Goal: Navigation & Orientation: Go to known website

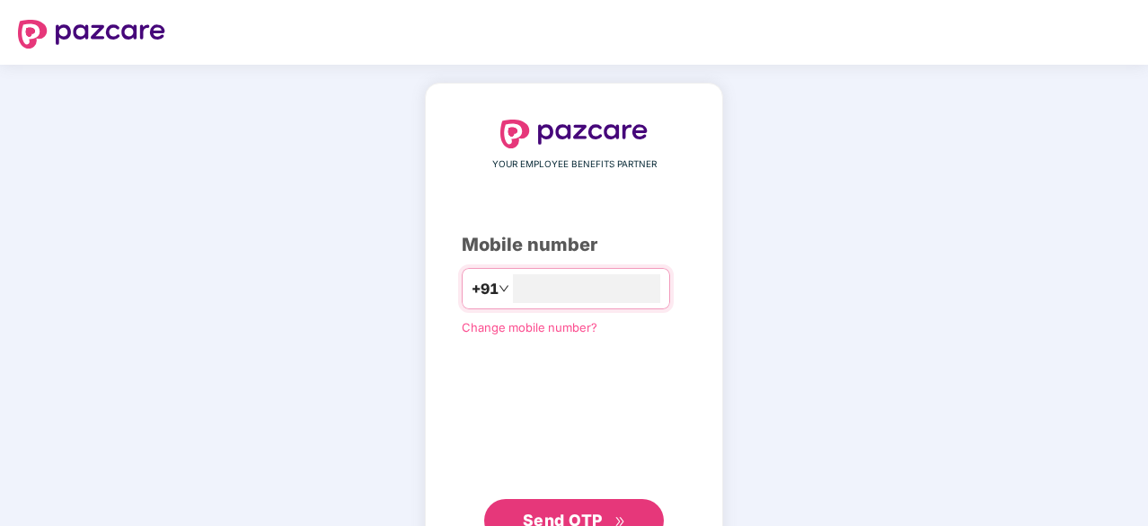
type input "**********"
click at [611, 499] on button "Send OTP" at bounding box center [574, 518] width 180 height 43
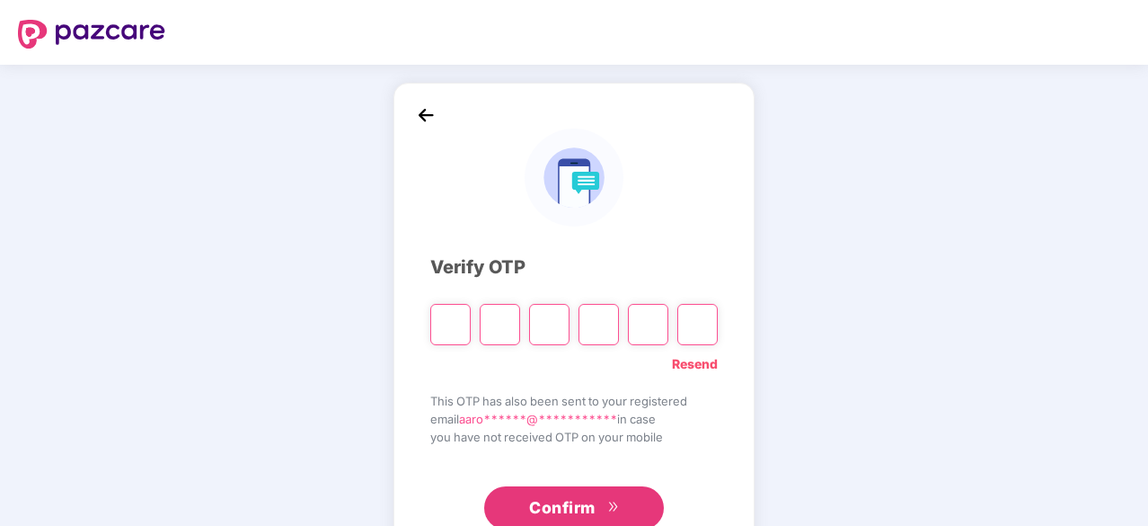
type input "*"
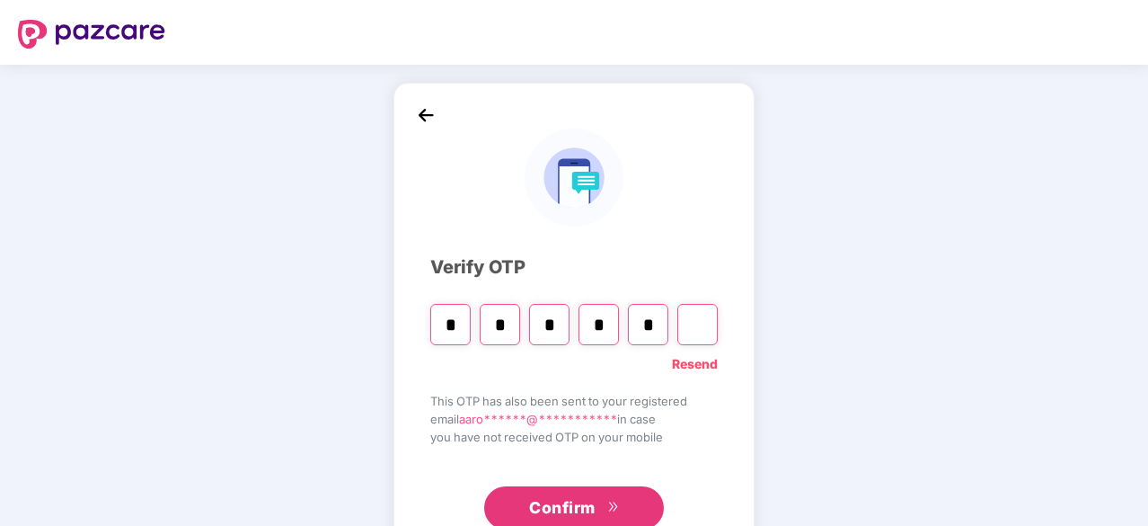
type input "*"
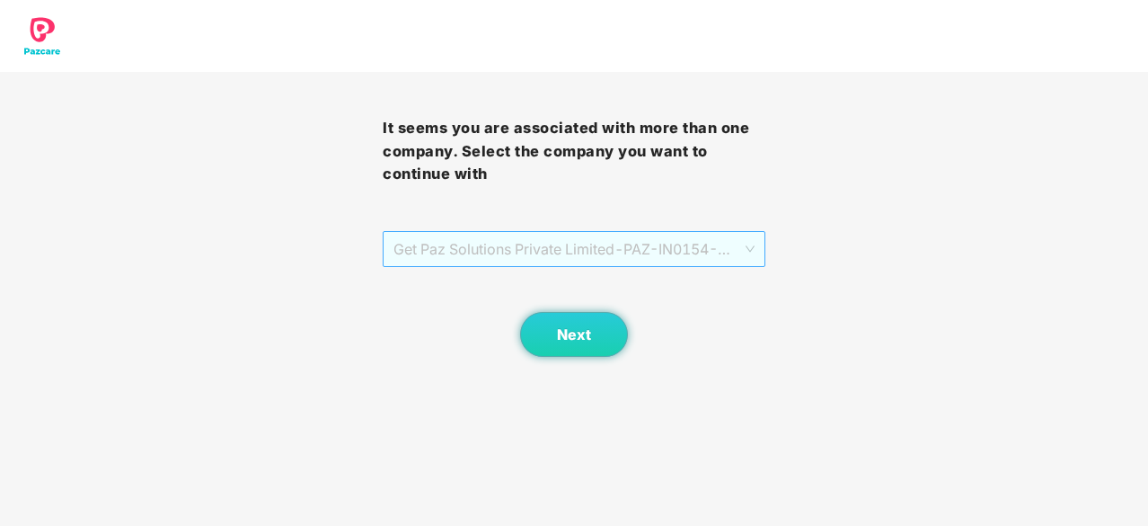
click at [660, 254] on span "Get Paz Solutions Private Limited - PAZ-IN0154 - EMPLOYEE" at bounding box center [574, 249] width 361 height 34
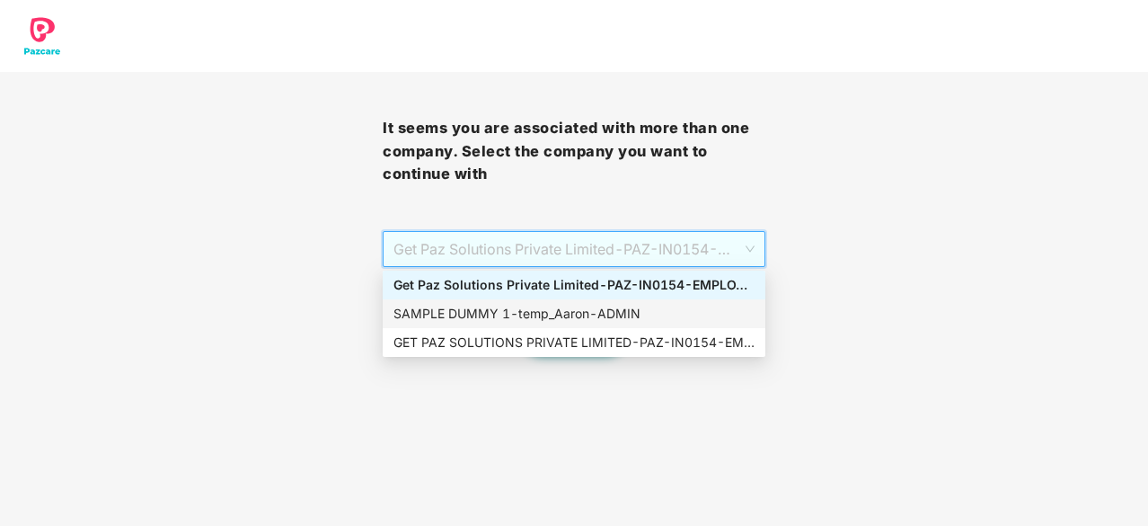
click at [567, 303] on div "SAMPLE DUMMY 1 - [PERSON_NAME]" at bounding box center [574, 313] width 383 height 29
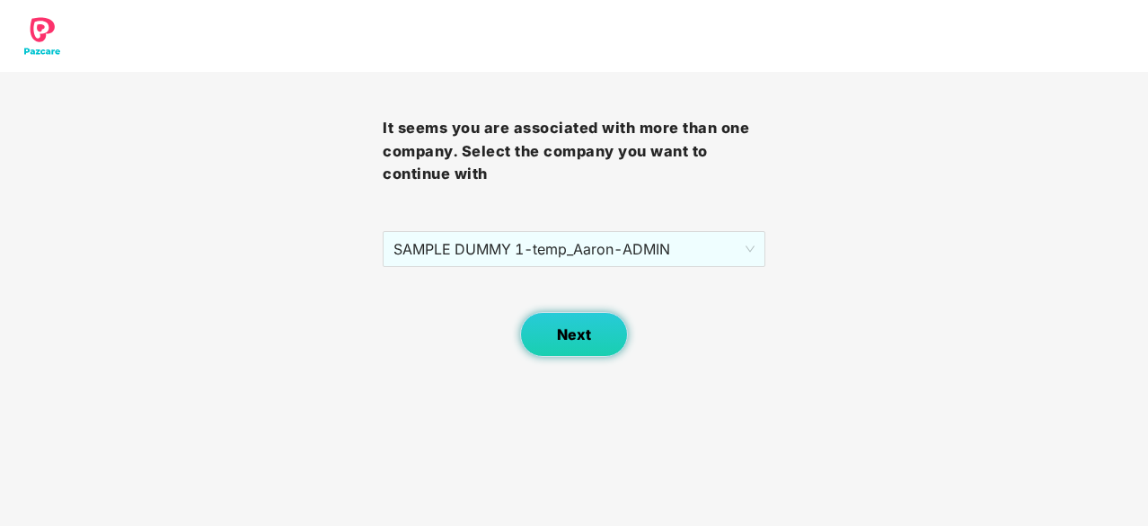
click at [572, 327] on span "Next" at bounding box center [574, 334] width 34 height 17
